Goal: Information Seeking & Learning: Learn about a topic

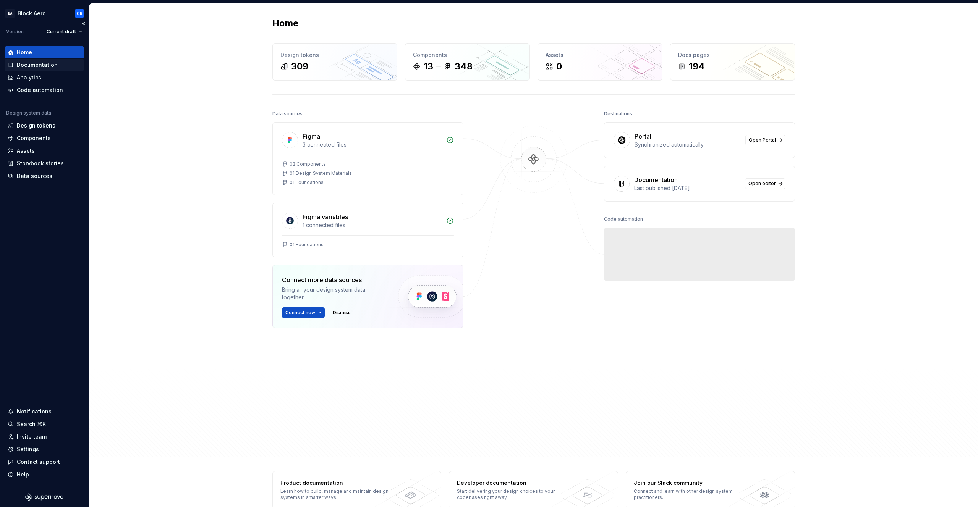
click at [38, 68] on div "Documentation" at bounding box center [37, 65] width 41 height 8
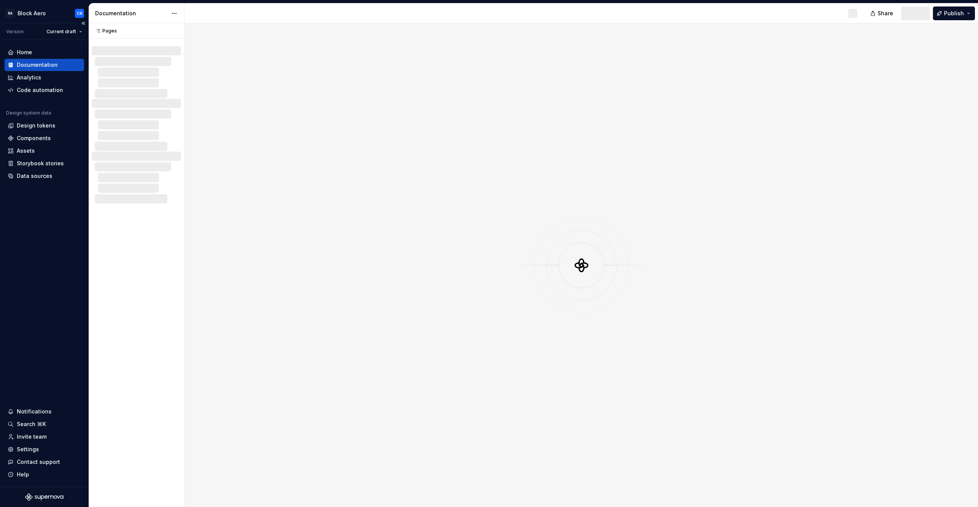
click at [41, 67] on div "Documentation" at bounding box center [37, 65] width 41 height 8
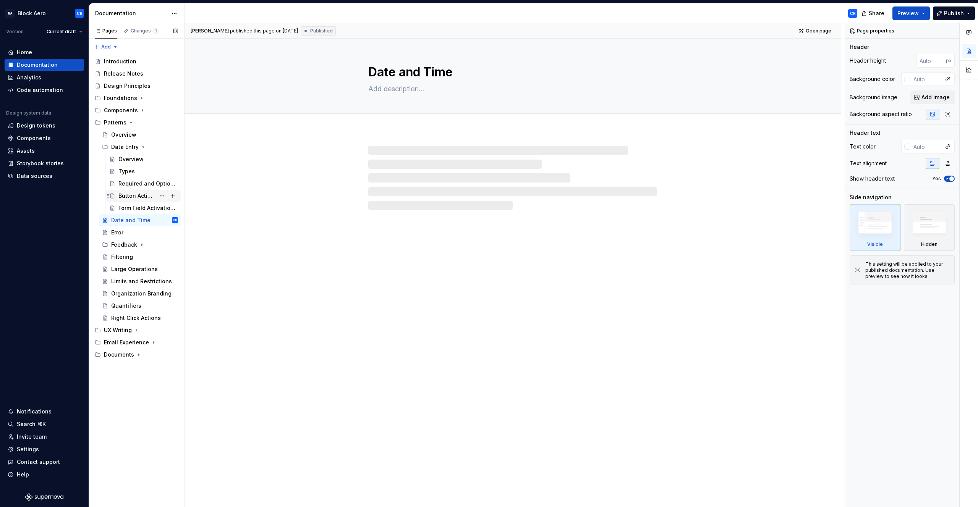
click at [130, 199] on div "Button Activation" at bounding box center [136, 196] width 37 height 8
click at [917, 6] on div "Share Preview Publish" at bounding box center [921, 12] width 115 height 19
click at [925, 15] on button "Preview" at bounding box center [911, 13] width 37 height 14
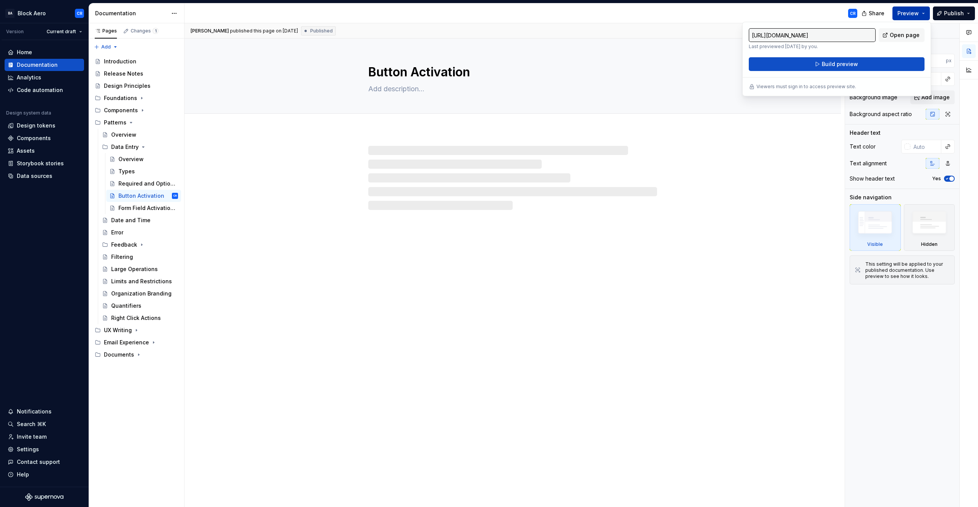
click at [925, 14] on button "Preview" at bounding box center [911, 13] width 37 height 14
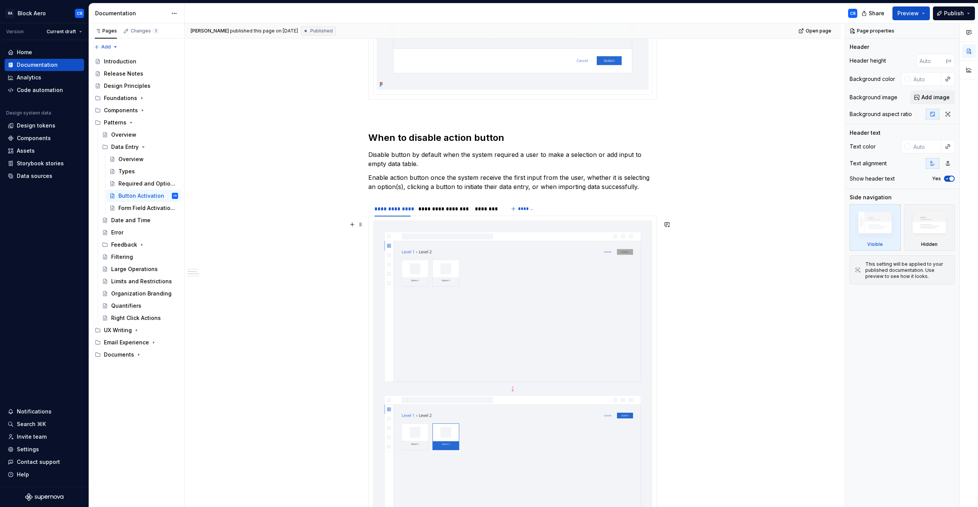
scroll to position [724, 0]
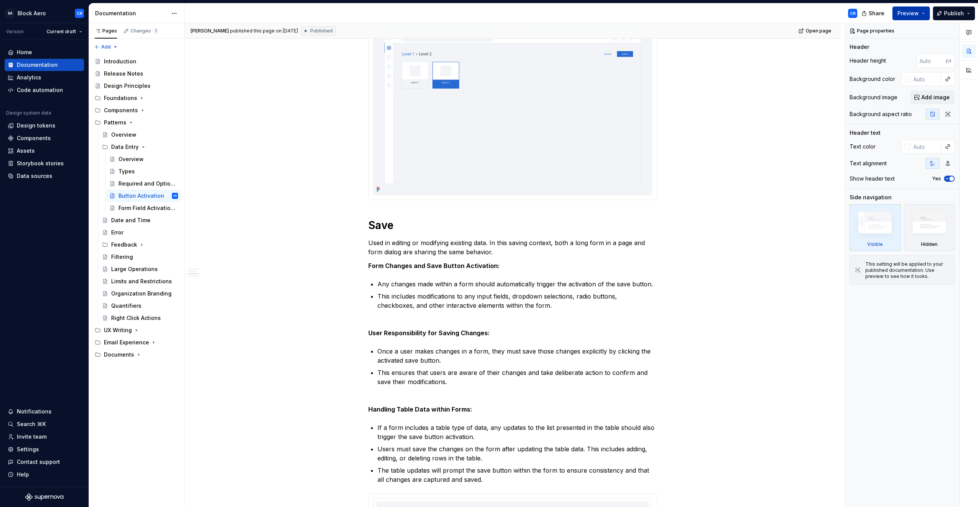
click at [926, 10] on button "Preview" at bounding box center [911, 13] width 37 height 14
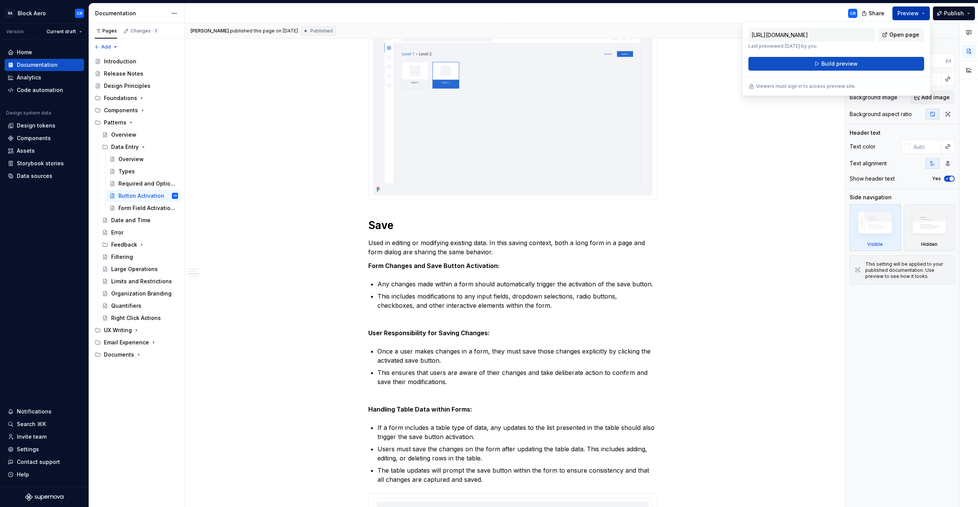
click at [924, 10] on button "Preview" at bounding box center [911, 13] width 37 height 14
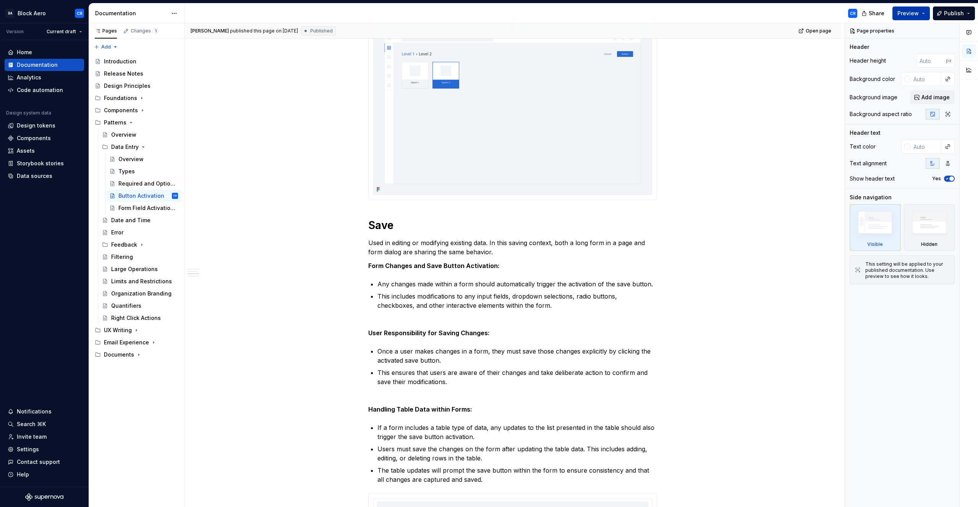
click at [905, 13] on span "Preview" at bounding box center [908, 14] width 21 height 8
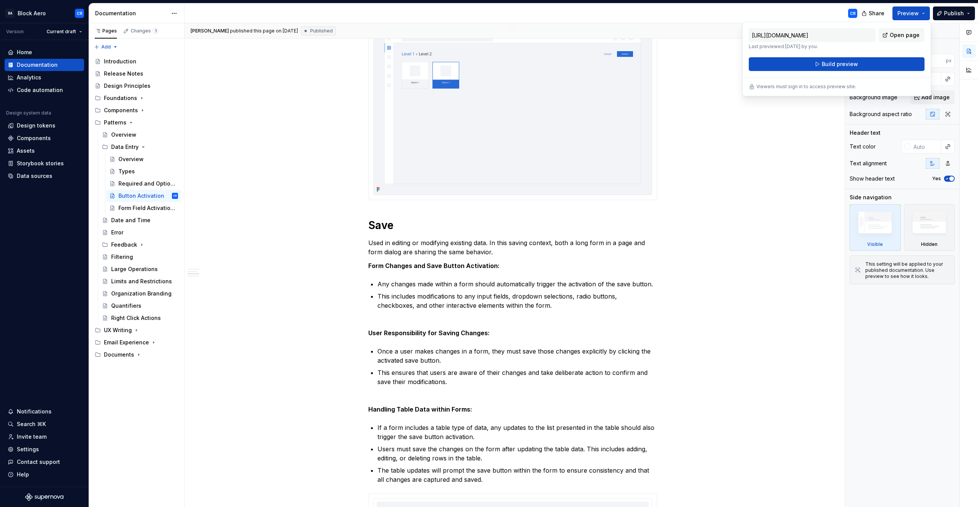
click at [698, 52] on div "**********" at bounding box center [515, 265] width 660 height 485
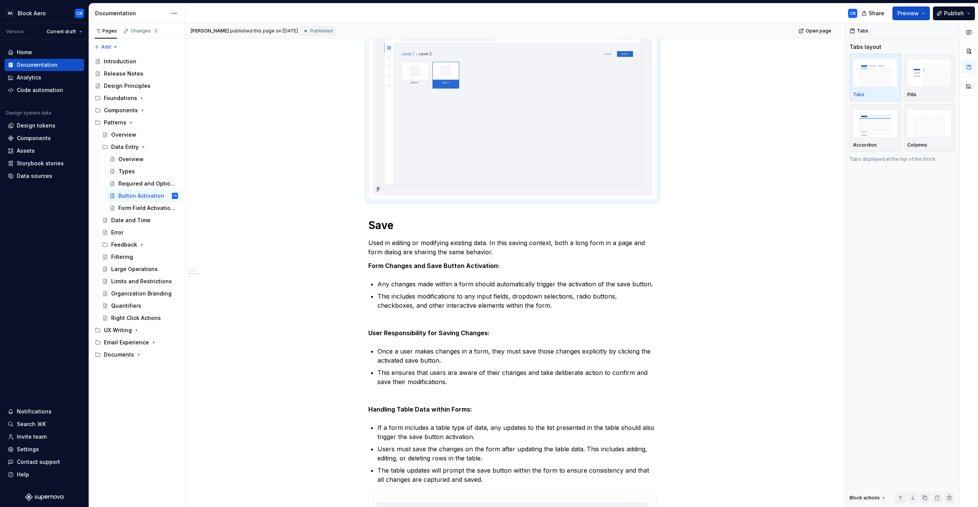
scroll to position [540, 0]
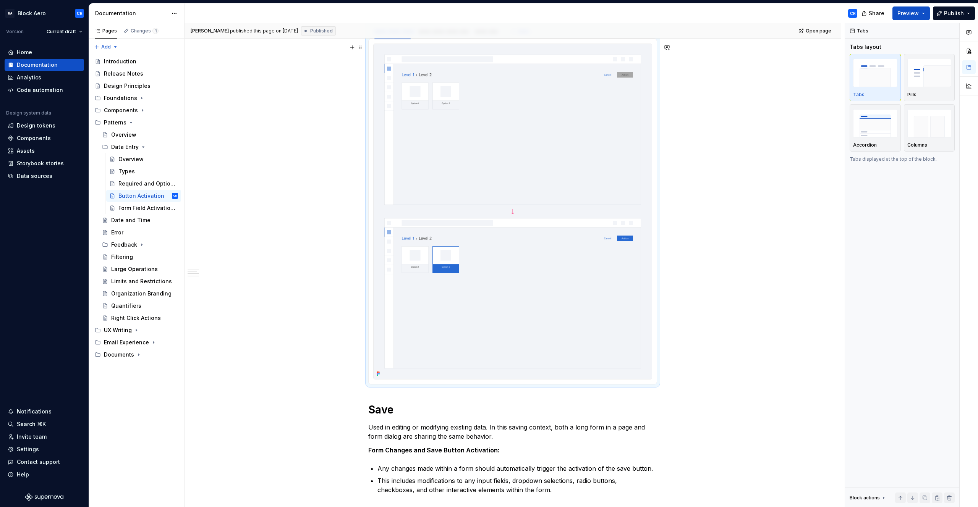
click at [703, 63] on div "**********" at bounding box center [513, 484] width 656 height 1787
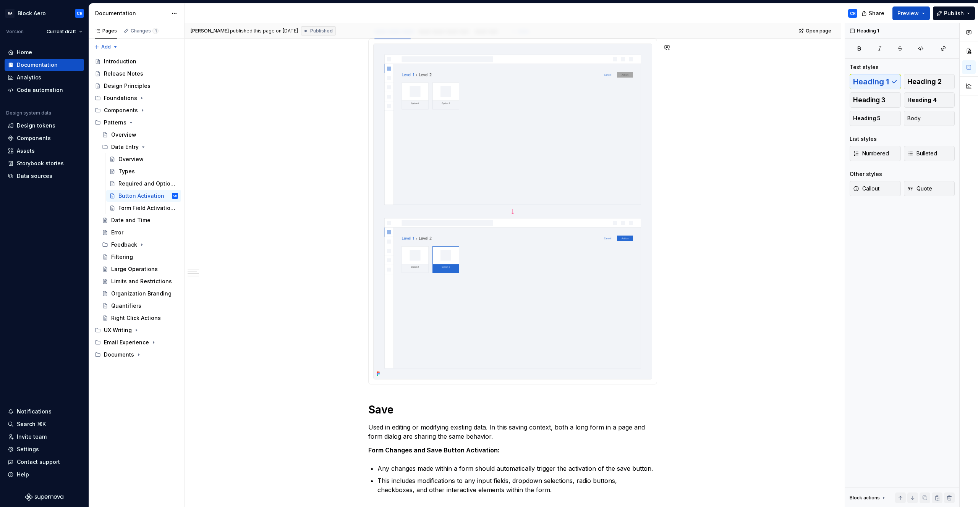
type textarea "*"
